Goal: Task Accomplishment & Management: Manage account settings

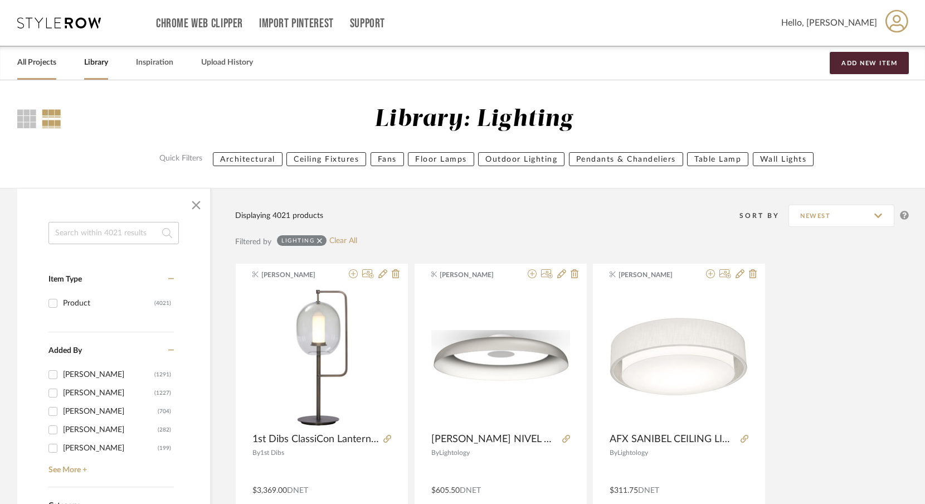
click at [28, 61] on link "All Projects" at bounding box center [36, 62] width 39 height 15
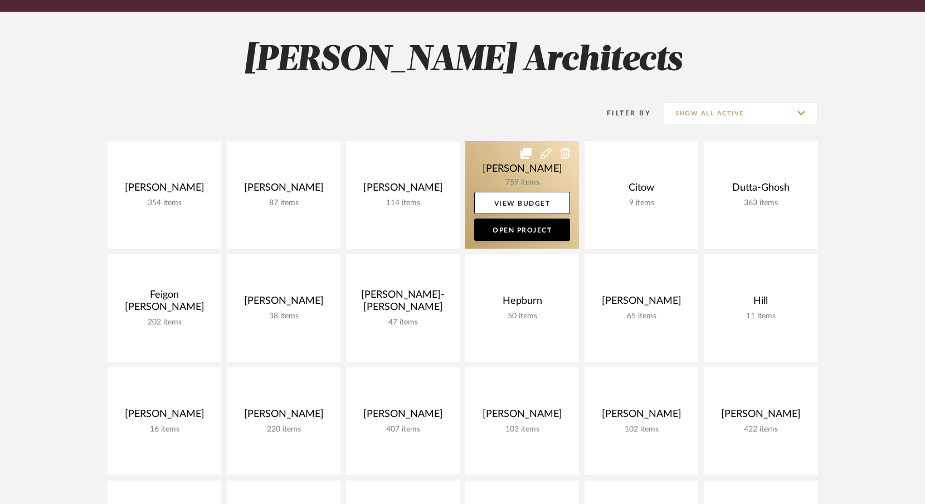
scroll to position [162, 0]
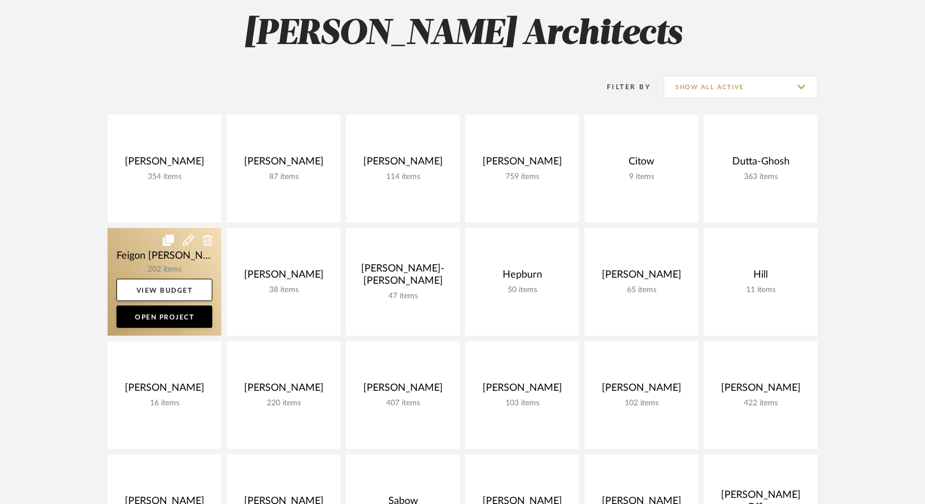
click at [183, 268] on link at bounding box center [165, 282] width 114 height 108
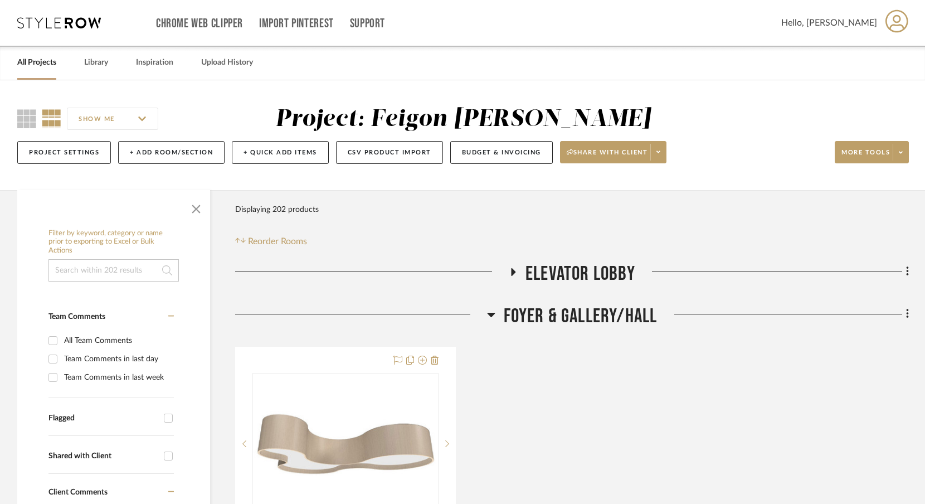
click at [514, 271] on icon at bounding box center [513, 272] width 4 height 8
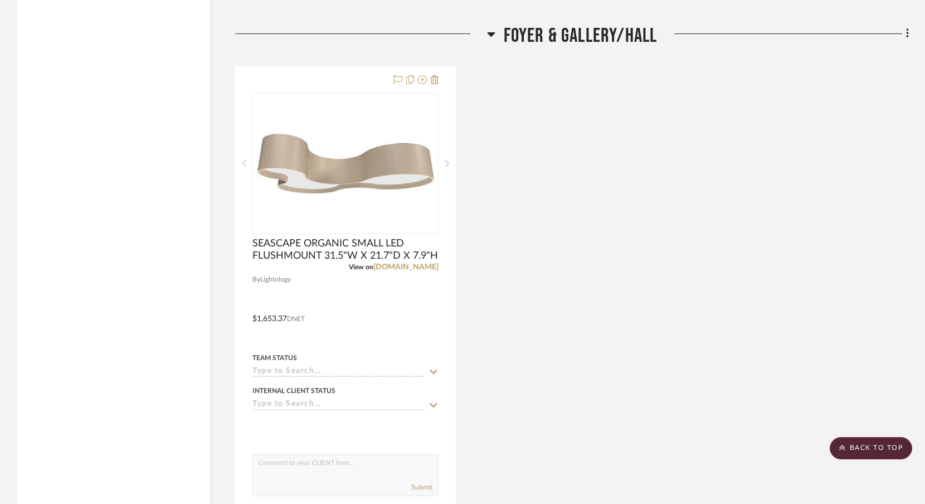
scroll to position [1817, 0]
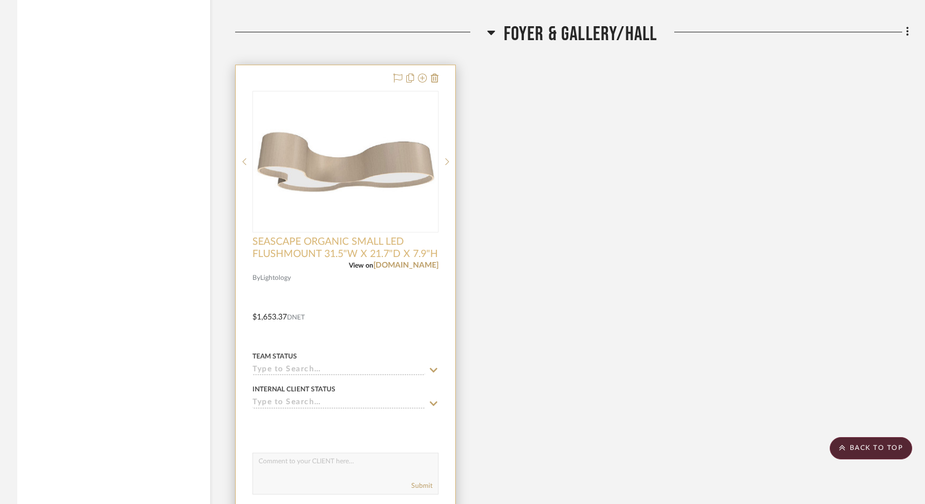
click at [388, 252] on span "SEASCAPE ORGANIC SMALL LED FLUSHMOUNT 31.5"W X 21.7"D X 7.9"H" at bounding box center [345, 248] width 186 height 25
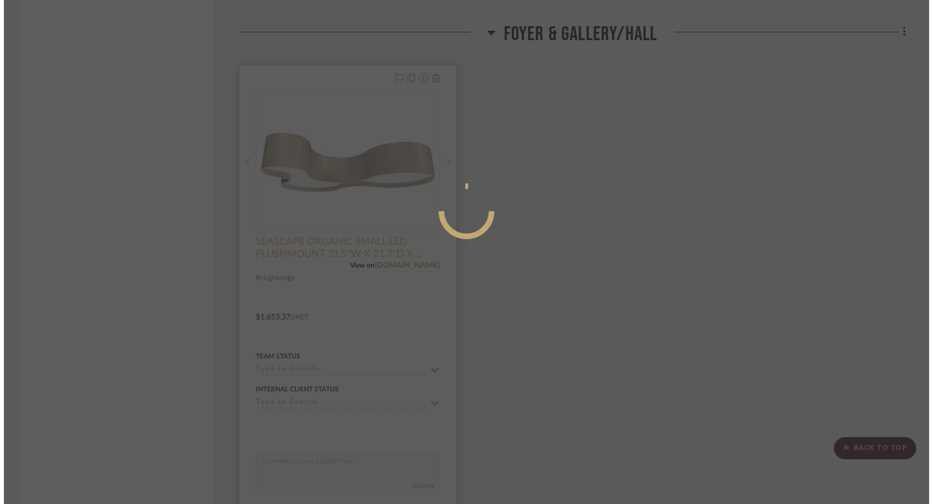
scroll to position [0, 0]
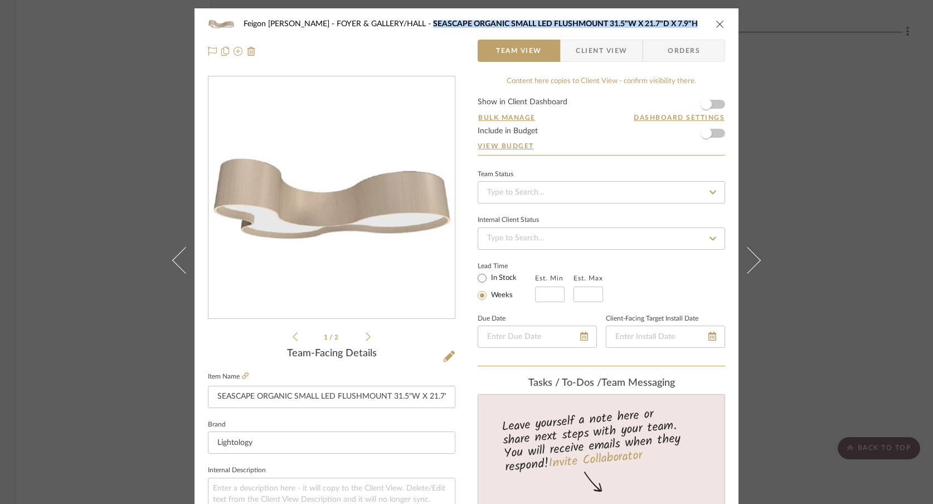
drag, startPoint x: 387, startPoint y: 23, endPoint x: 661, endPoint y: 23, distance: 274.1
click at [661, 23] on div "Feigon [PERSON_NAME] FOYER & GALLERY/HALL SEASCAPE ORGANIC SMALL LED FLUSHMOUNT…" at bounding box center [474, 24] width 462 height 8
copy span "SEASCAPE ORGANIC SMALL LED FLUSHMOUNT 31.5"W X 21.7"D X 7.9"H"
click at [719, 24] on icon "close" at bounding box center [719, 23] width 9 height 9
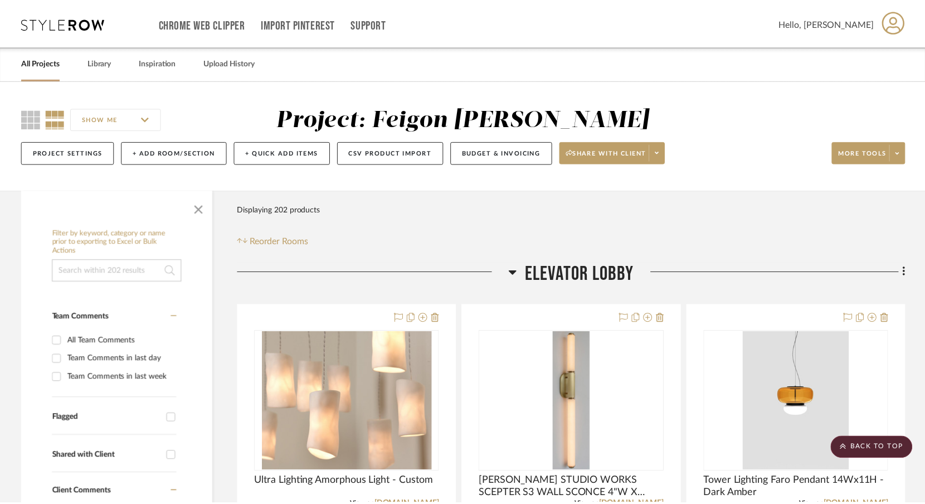
scroll to position [1817, 0]
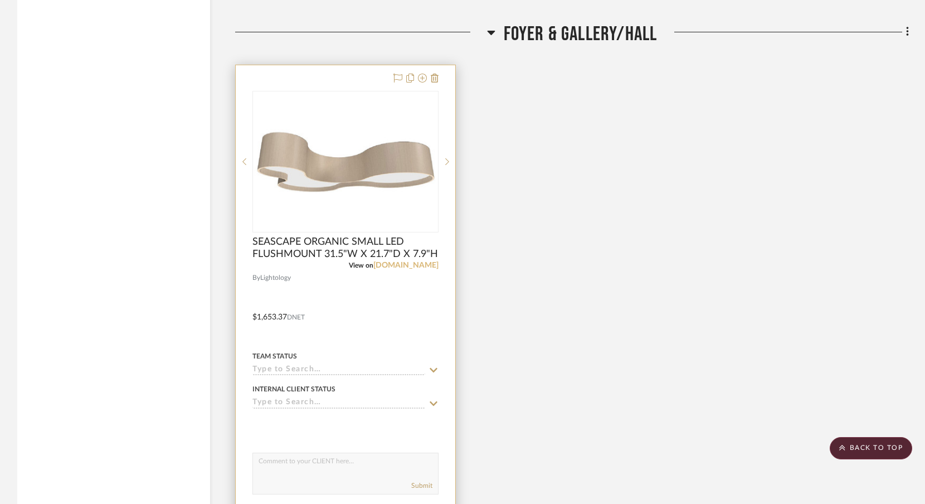
click at [404, 263] on link "[DOMAIN_NAME]" at bounding box center [405, 265] width 65 height 8
click at [413, 251] on span "SEASCAPE ORGANIC SMALL LED FLUSHMOUNT 31.5"W X 21.7"D X 7.9"H" at bounding box center [345, 248] width 186 height 25
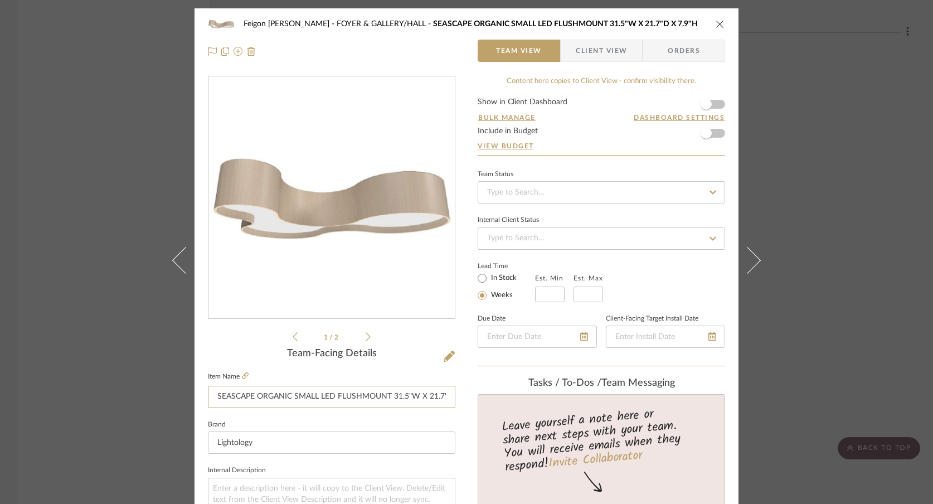
drag, startPoint x: 252, startPoint y: 397, endPoint x: 199, endPoint y: 397, distance: 53.5
type input "ACCORD ILUMINACAO ORGANIC SMALL LED FLUSHMOUNT 31.5"W X 21.7"D X 7.9"H"
click at [388, 341] on div "1 / 2" at bounding box center [331, 209] width 247 height 267
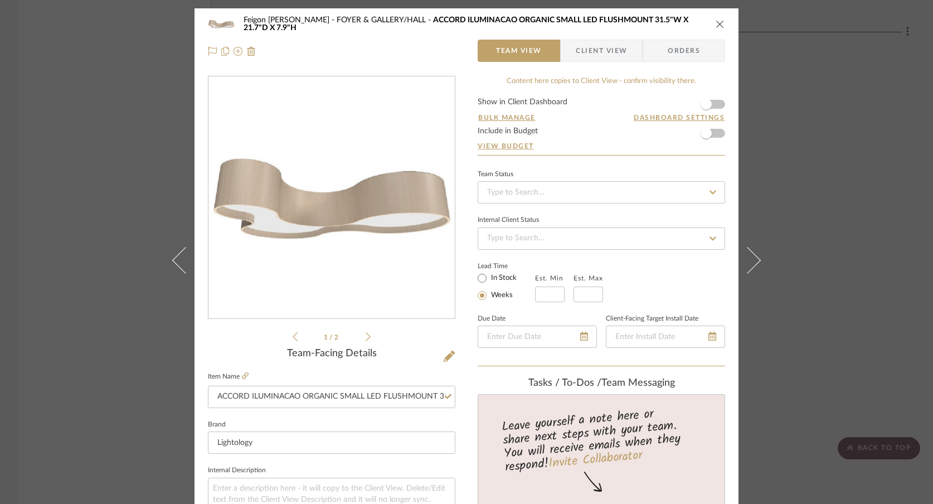
click at [719, 26] on icon "close" at bounding box center [719, 23] width 9 height 9
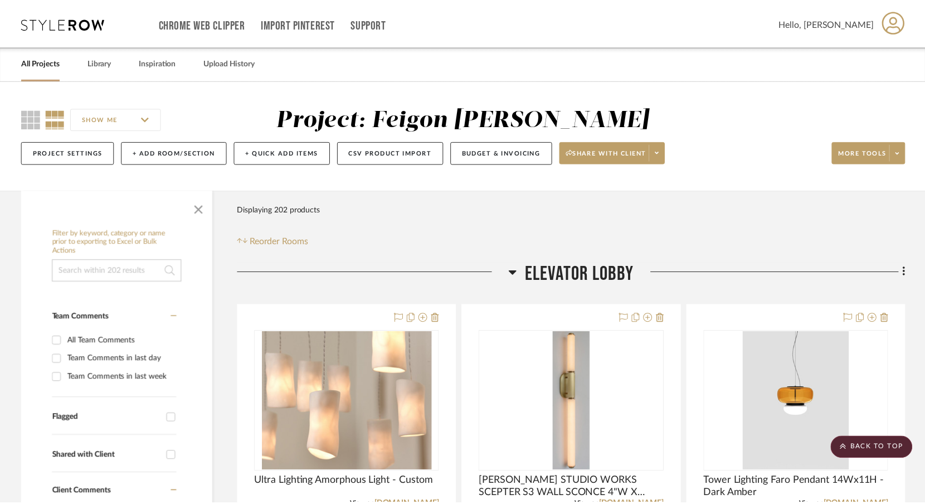
scroll to position [1817, 0]
